Goal: Task Accomplishment & Management: Manage account settings

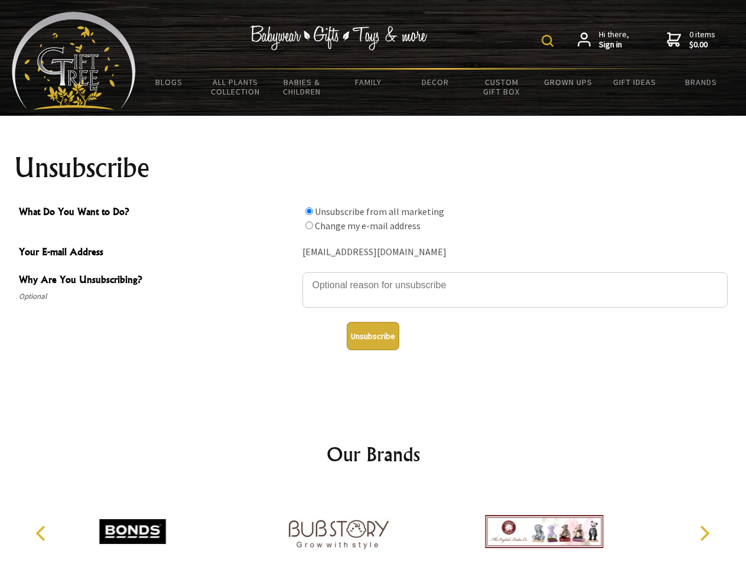
click at [549, 41] on img at bounding box center [548, 41] width 12 height 12
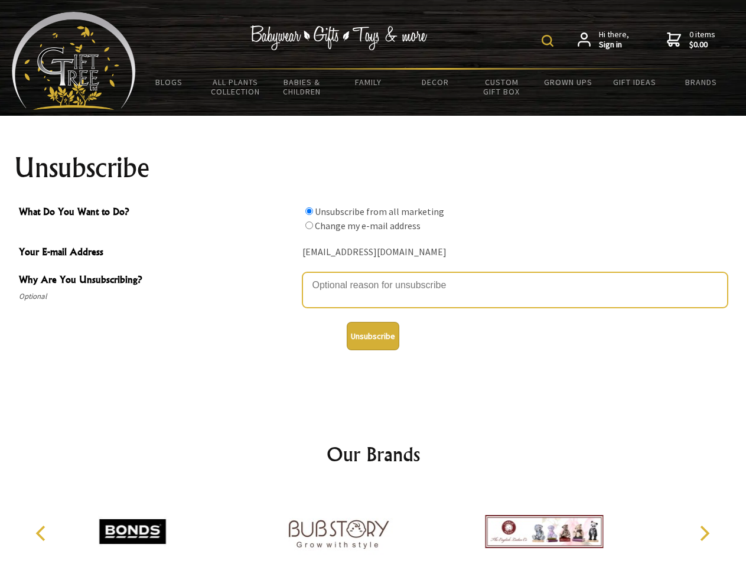
click at [373, 276] on textarea "Why Are You Unsubscribing?" at bounding box center [514, 289] width 425 height 35
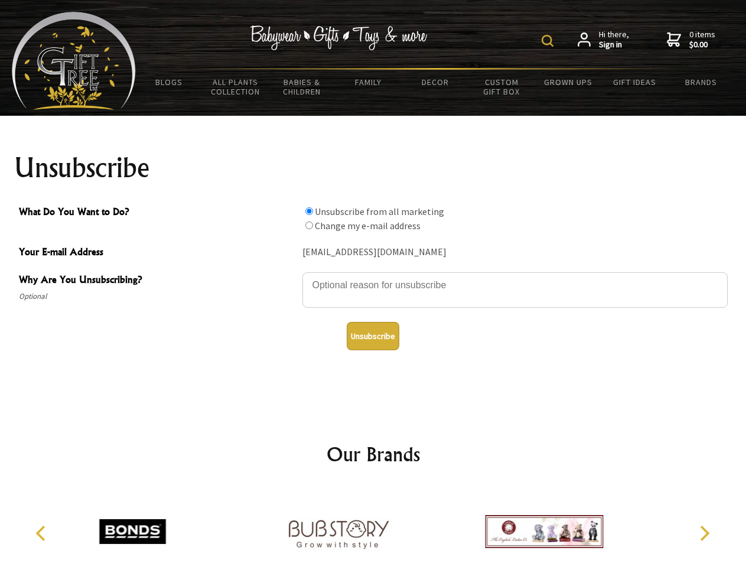
click at [309, 211] on input "What Do You Want to Do?" at bounding box center [309, 211] width 8 height 8
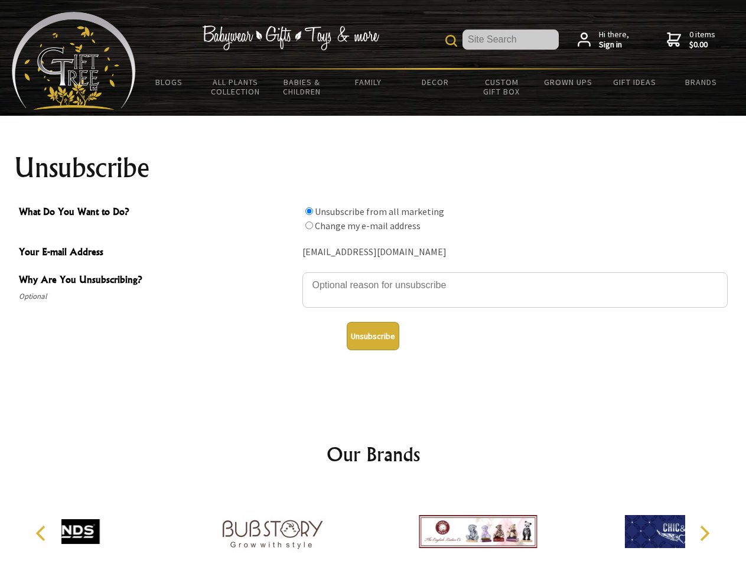
click at [309, 225] on input "What Do You Want to Do?" at bounding box center [309, 225] width 8 height 8
radio input "true"
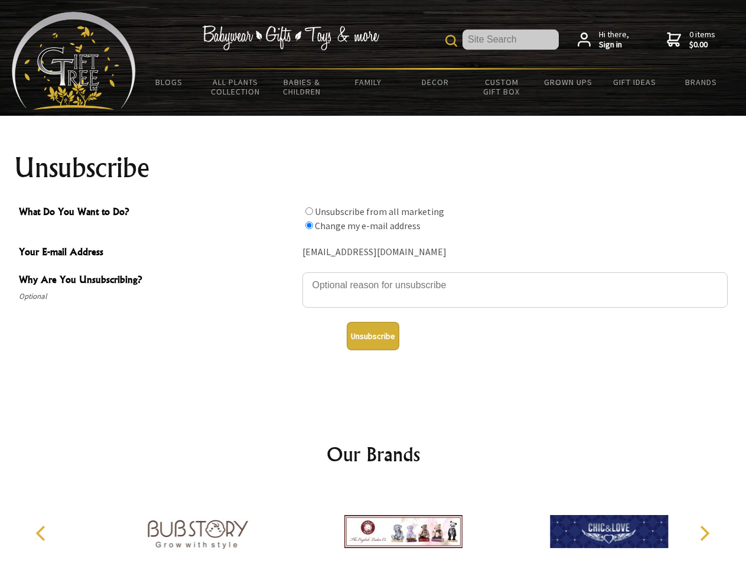
click at [373, 336] on button "Unsubscribe" at bounding box center [373, 336] width 53 height 28
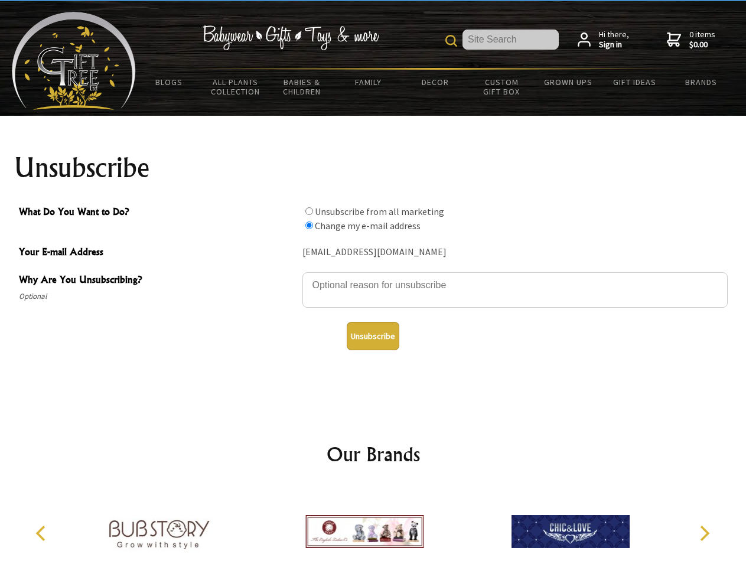
click at [373, 527] on img at bounding box center [364, 531] width 118 height 89
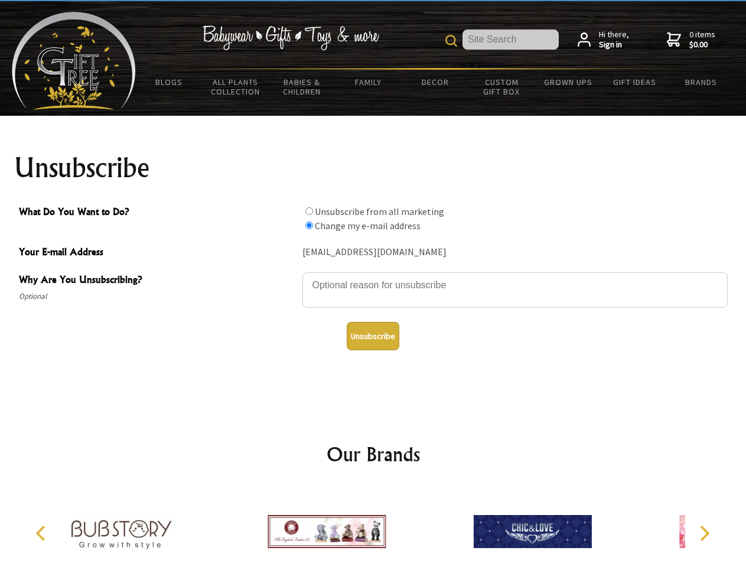
click at [43, 533] on icon "Previous" at bounding box center [41, 533] width 15 height 15
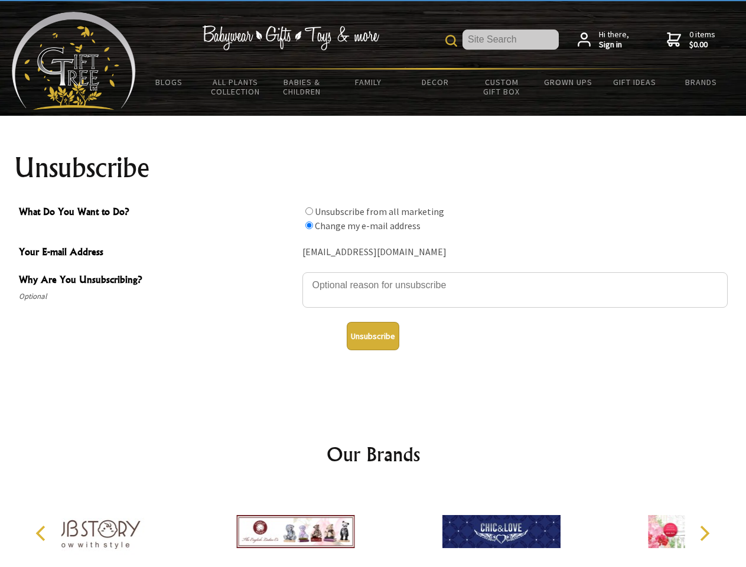
click at [704, 533] on icon "Next" at bounding box center [703, 533] width 15 height 15
